Goal: Task Accomplishment & Management: Use online tool/utility

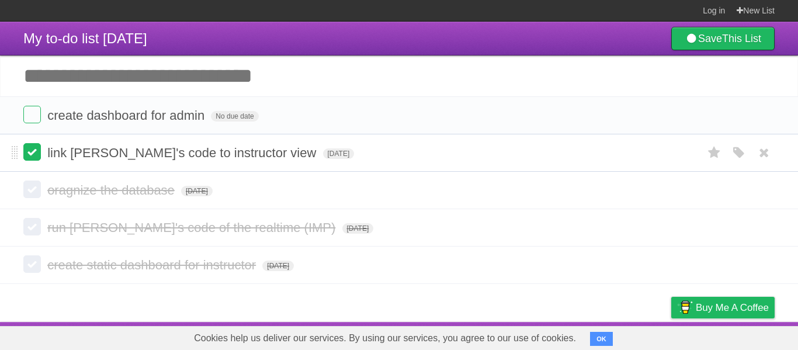
click at [33, 153] on label at bounding box center [32, 152] width 18 height 18
drag, startPoint x: 51, startPoint y: 230, endPoint x: 369, endPoint y: 222, distance: 317.5
click at [369, 222] on form "run [PERSON_NAME]'s code of the realtime (IMP) [DATE] White Red Blue Green Purp…" at bounding box center [399, 227] width 752 height 19
click at [759, 8] on link "New List" at bounding box center [756, 10] width 38 height 21
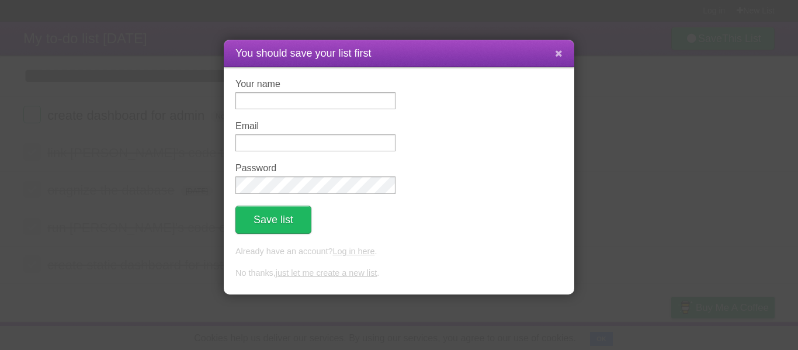
click at [560, 53] on icon at bounding box center [559, 54] width 8 height 10
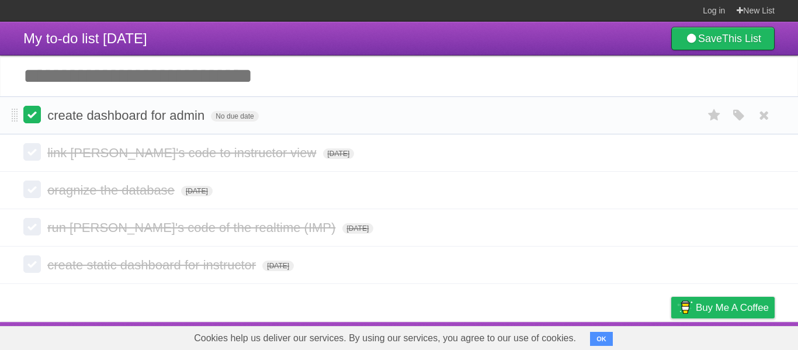
drag, startPoint x: 310, startPoint y: 112, endPoint x: 38, endPoint y: 117, distance: 272.4
click at [38, 117] on form "create dashboard for admin No due date White Red Blue Green Purple Orange" at bounding box center [399, 115] width 752 height 19
click at [98, 106] on li "create dashboard for admin No due date White Red Blue Green Purple Orange" at bounding box center [399, 115] width 798 height 38
click at [228, 153] on span "link [PERSON_NAME]'s code to instructor view" at bounding box center [183, 153] width 272 height 15
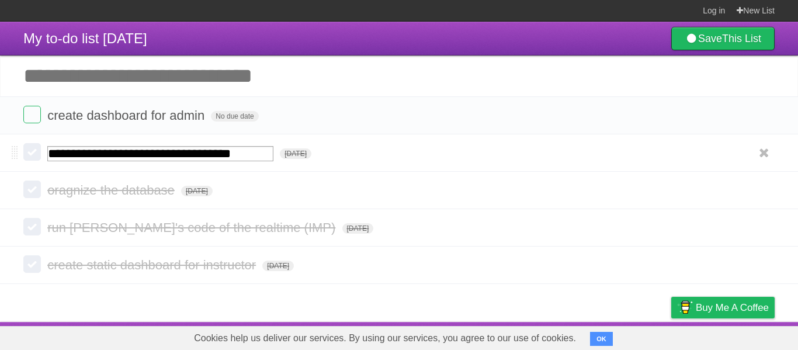
click at [165, 155] on input "**********" at bounding box center [160, 153] width 226 height 15
drag, startPoint x: 147, startPoint y: 157, endPoint x: 22, endPoint y: 155, distance: 125.7
click at [22, 155] on li "**********" at bounding box center [399, 152] width 798 height 37
type input "**********"
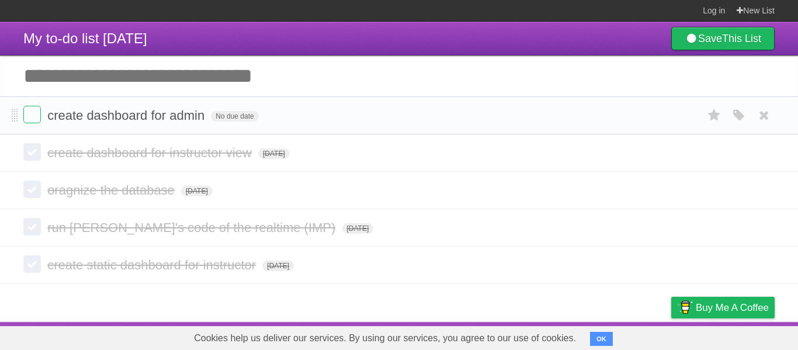
click at [208, 110] on span "create dashboard for admin" at bounding box center [127, 115] width 160 height 15
click at [307, 75] on input "Add another task" at bounding box center [399, 76] width 798 height 41
click at [167, 75] on input "Add another task" at bounding box center [399, 76] width 798 height 41
click at [722, 36] on b "This List" at bounding box center [741, 39] width 39 height 12
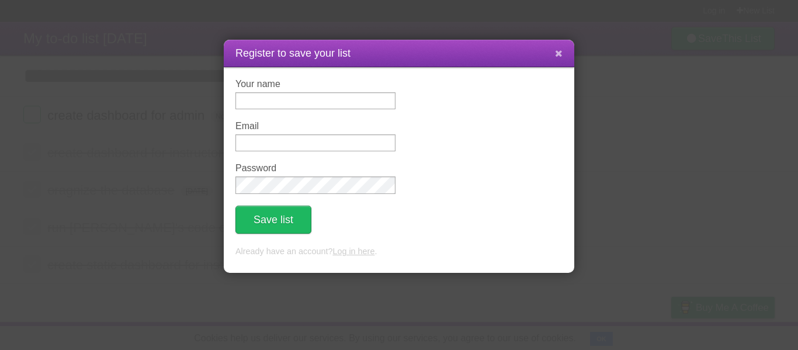
click at [556, 52] on icon at bounding box center [559, 54] width 8 height 10
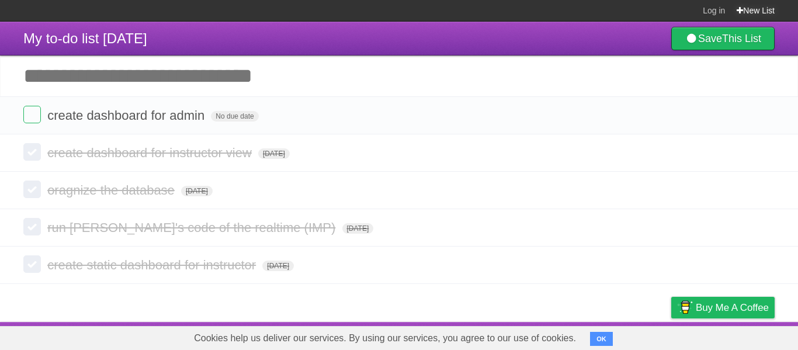
click at [753, 13] on link "New List" at bounding box center [756, 10] width 38 height 21
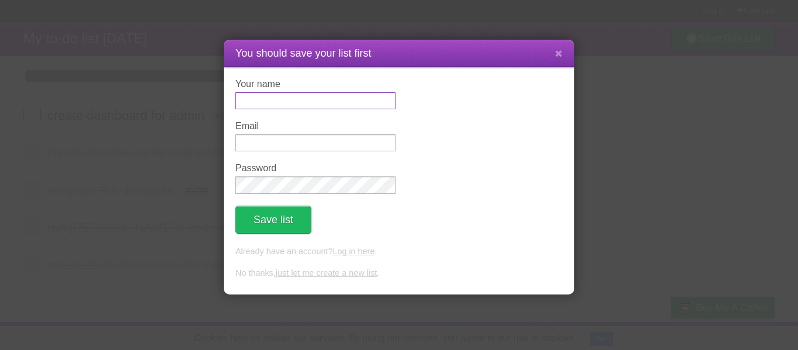
click at [343, 97] on input "Your name" at bounding box center [316, 100] width 160 height 17
type input "****"
click at [281, 220] on button "Save list" at bounding box center [274, 220] width 76 height 28
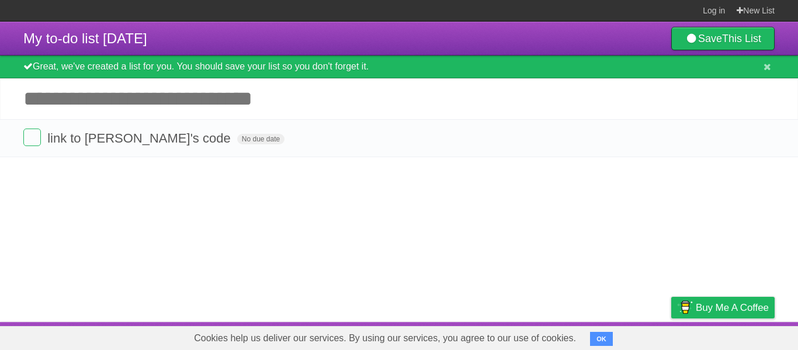
click at [375, 178] on article "My to-do list [DATE] Save This List Great, we've created a list for you. You sh…" at bounding box center [399, 172] width 798 height 300
click at [135, 182] on article "My to-do list [DATE] Save This List Great, we've created a list for you. You sh…" at bounding box center [399, 172] width 798 height 300
click at [105, 103] on input "Add another task" at bounding box center [399, 98] width 798 height 41
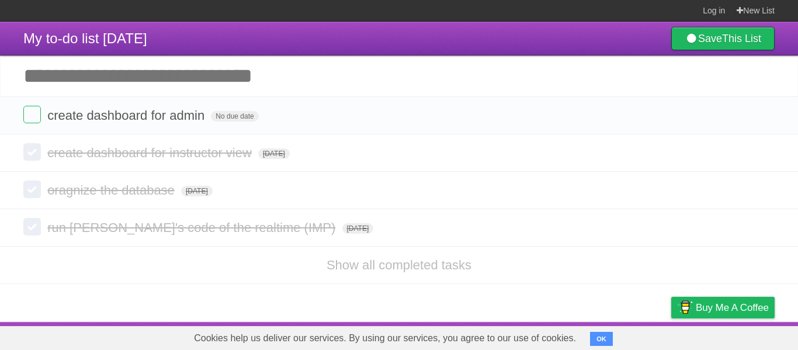
click at [168, 270] on li "Show all completed tasks" at bounding box center [399, 265] width 798 height 38
drag, startPoint x: 302, startPoint y: 104, endPoint x: 36, endPoint y: 113, distance: 266.7
click at [36, 113] on li "create dashboard for admin No due date White Red Blue Green Purple Orange" at bounding box center [399, 115] width 798 height 38
click at [99, 255] on li "Show all completed tasks" at bounding box center [399, 265] width 798 height 38
click at [453, 269] on link "Show all completed tasks" at bounding box center [399, 265] width 145 height 15
